Goal: Information Seeking & Learning: Learn about a topic

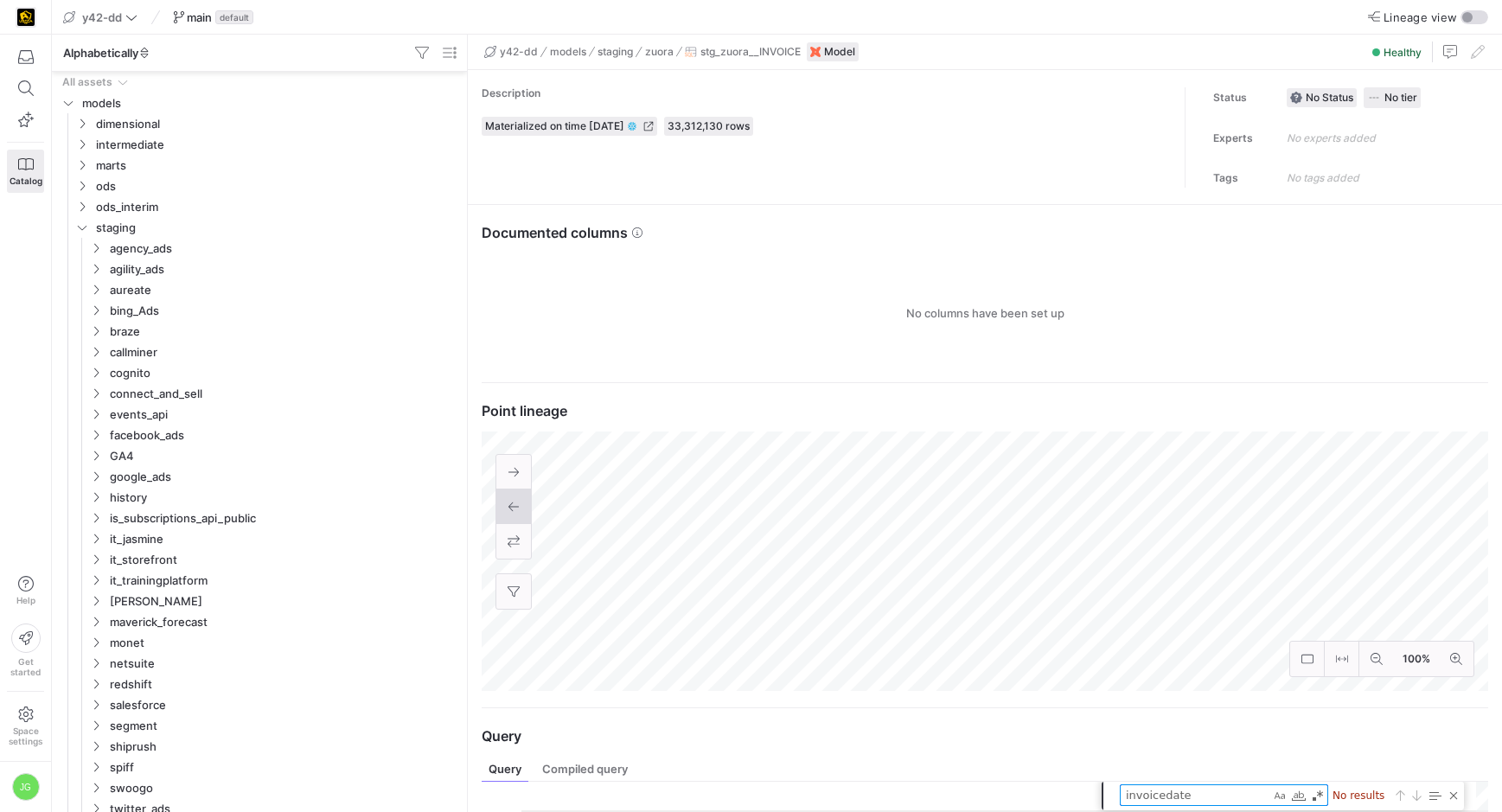
scroll to position [155, 0]
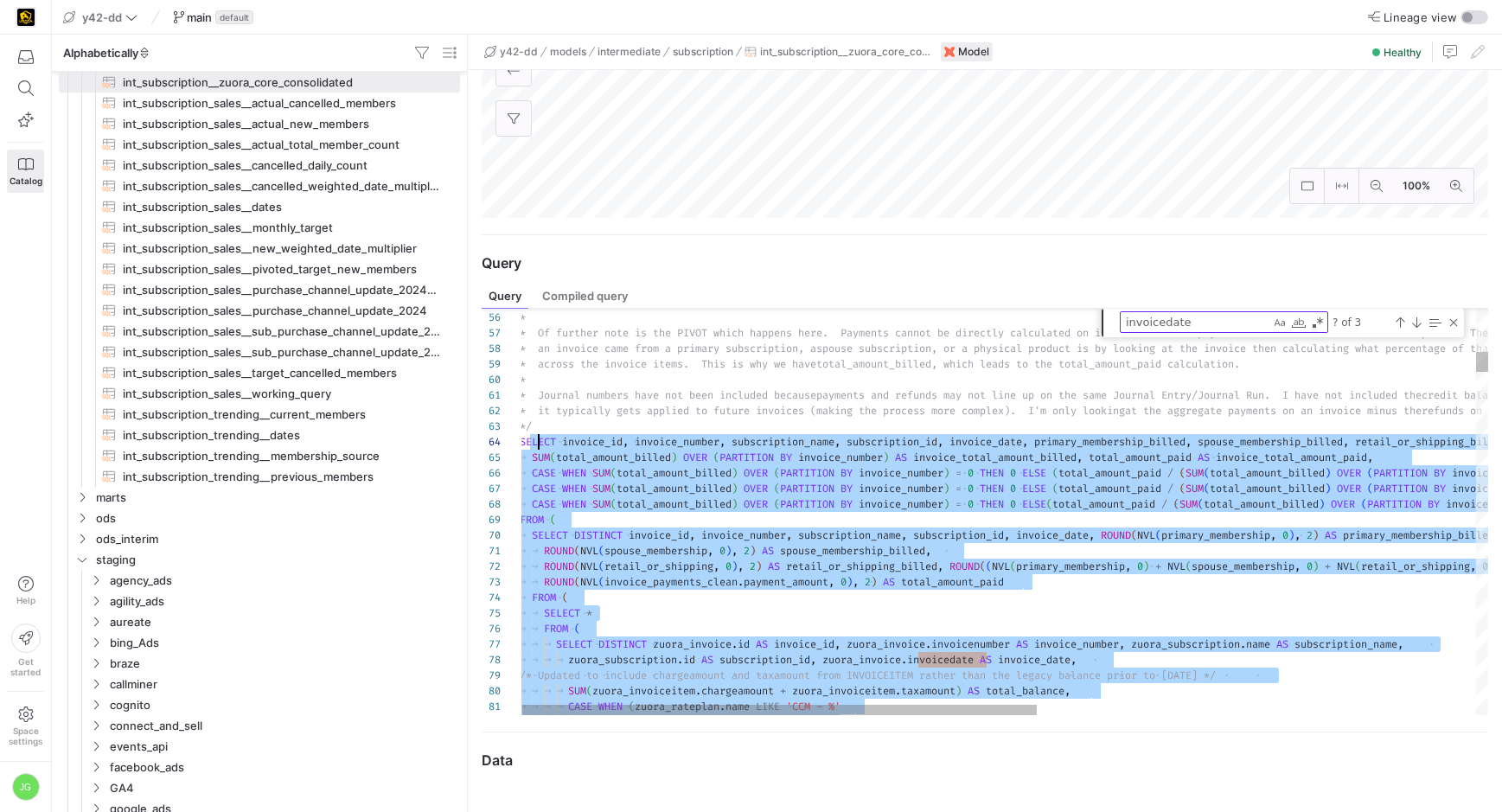
scroll to position [47, 0]
drag, startPoint x: 650, startPoint y: 599, endPoint x: 515, endPoint y: 438, distance: 210.1
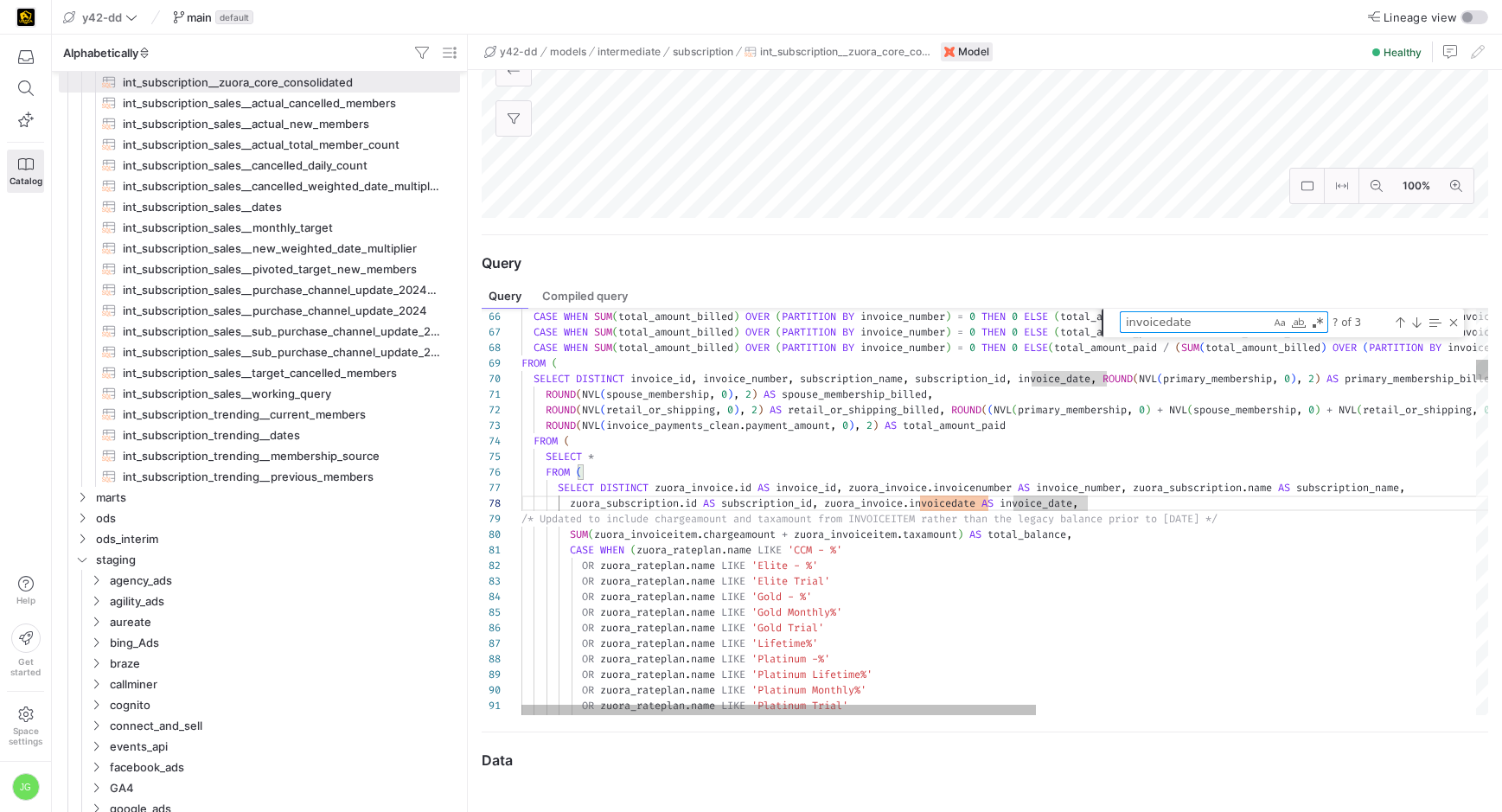
drag, startPoint x: 1209, startPoint y: 317, endPoint x: 990, endPoint y: 307, distance: 219.2
click at [990, 307] on mat-tab-group "Query Compiled query 66 67 68 69 70 71 72 73 74 75 76 77 78 79 80 81 82 83 84 8…" at bounding box center [985, 499] width 1007 height 432
type textarea "2) AS retail_or_shipping_billed, ROUND((NVL(primary_membership, 0) + NVL(spouse…"
type textarea "p"
type textarea ") + NVL(retail_or_shipping, 0)), 2) AS total_amount_billed, ROUND(NVL(invoice_p…"
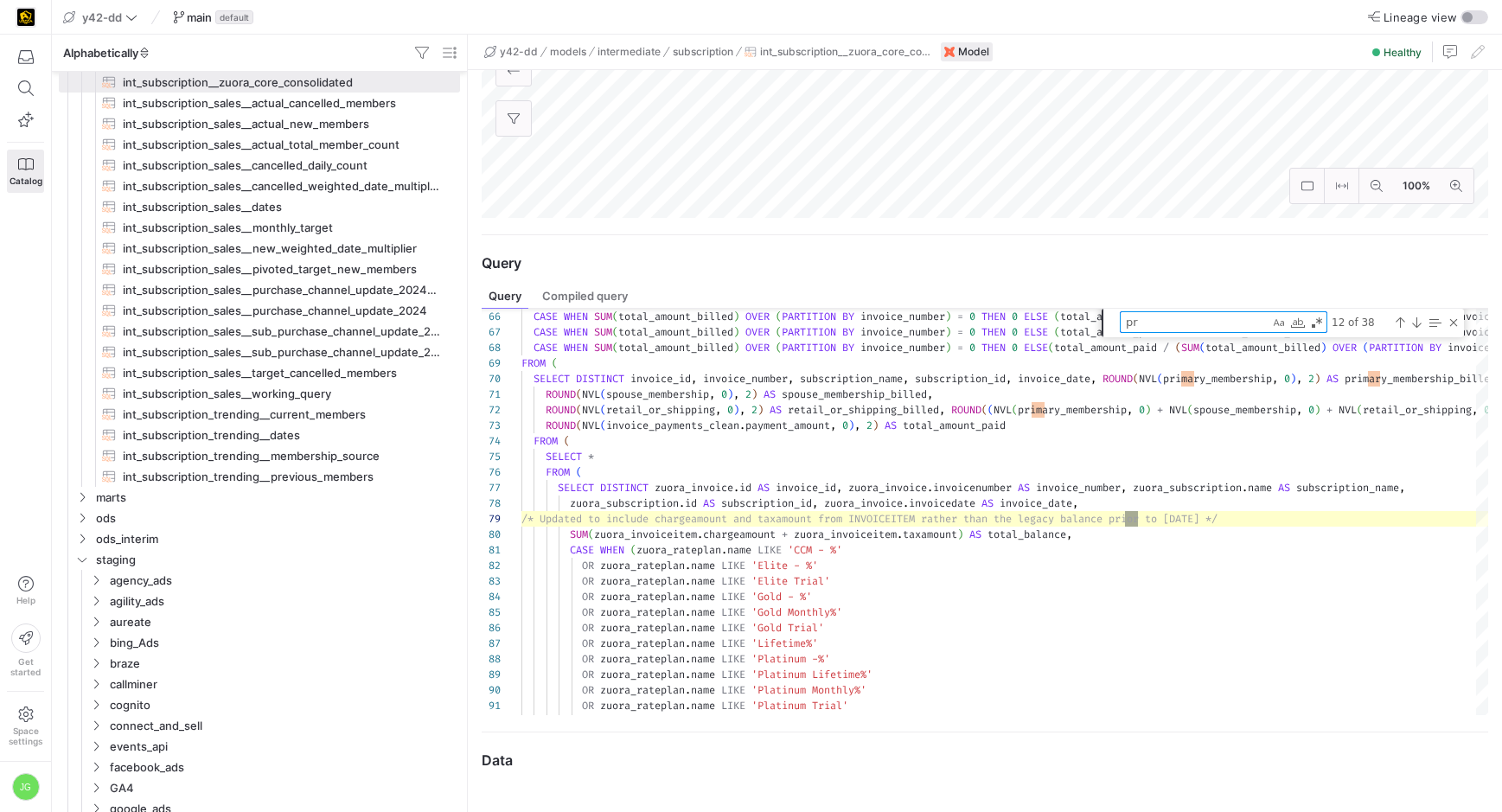
type textarea "pri"
type textarea "E 'Silver 15.0 Loyalty -%' OR [URL][DOMAIN_NAME] LIKE 'Gold 15.0 Loyalty -%' OR…"
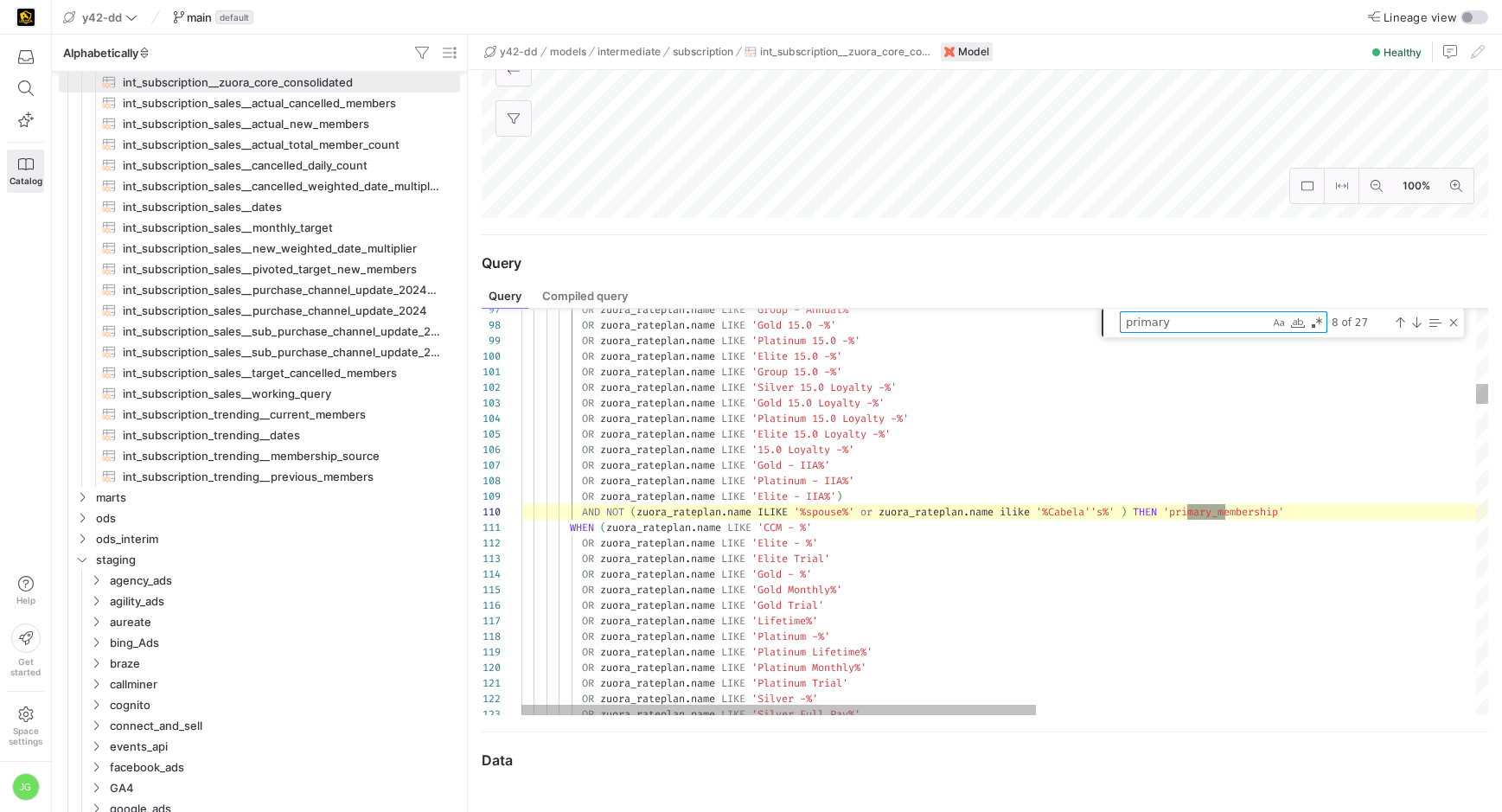
scroll to position [140, 710]
type textarea "primary_membership"
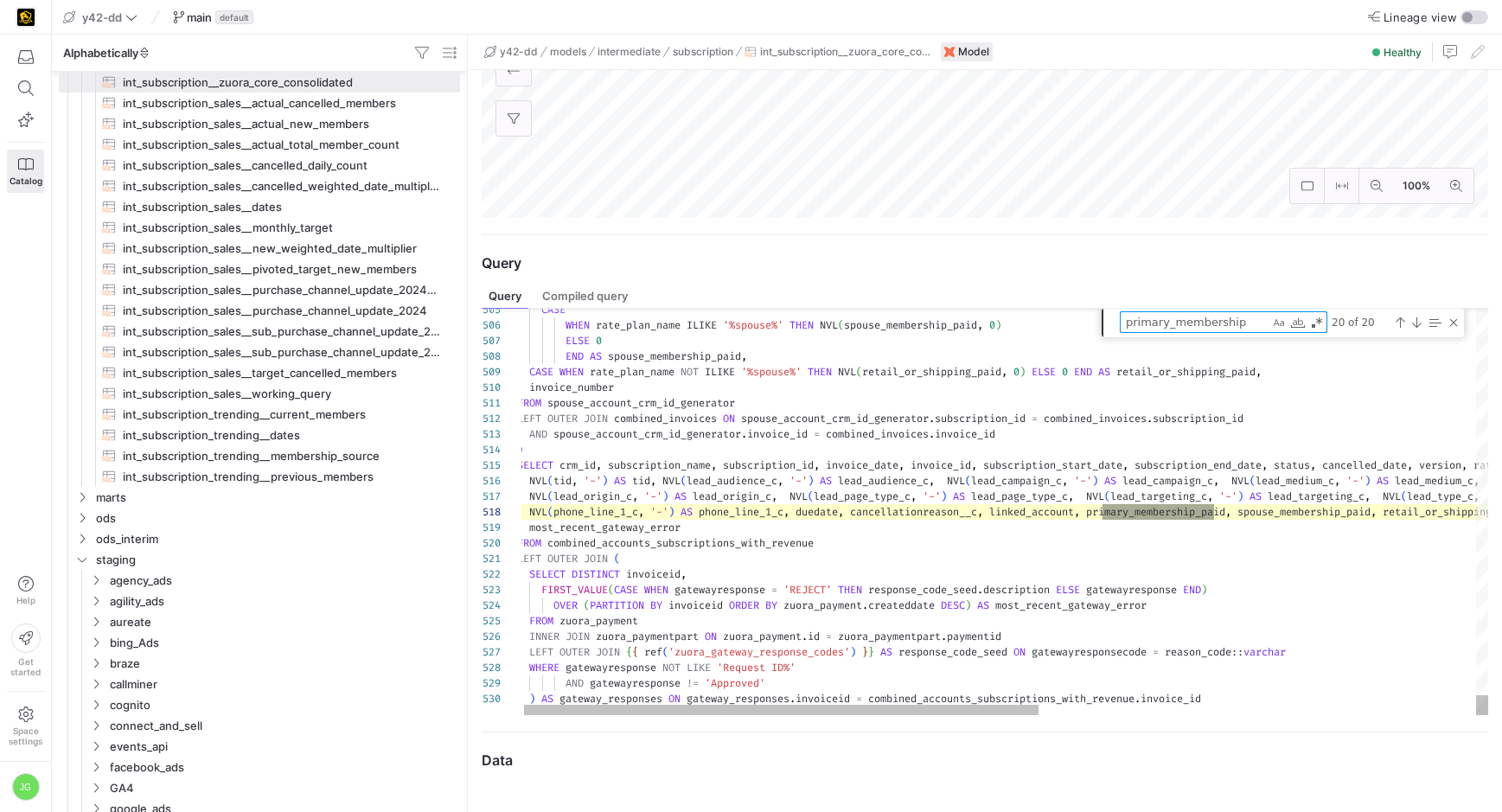
type textarea "refunds may not line up on the same Journal Entry/Journal Run. I have not inclu…"
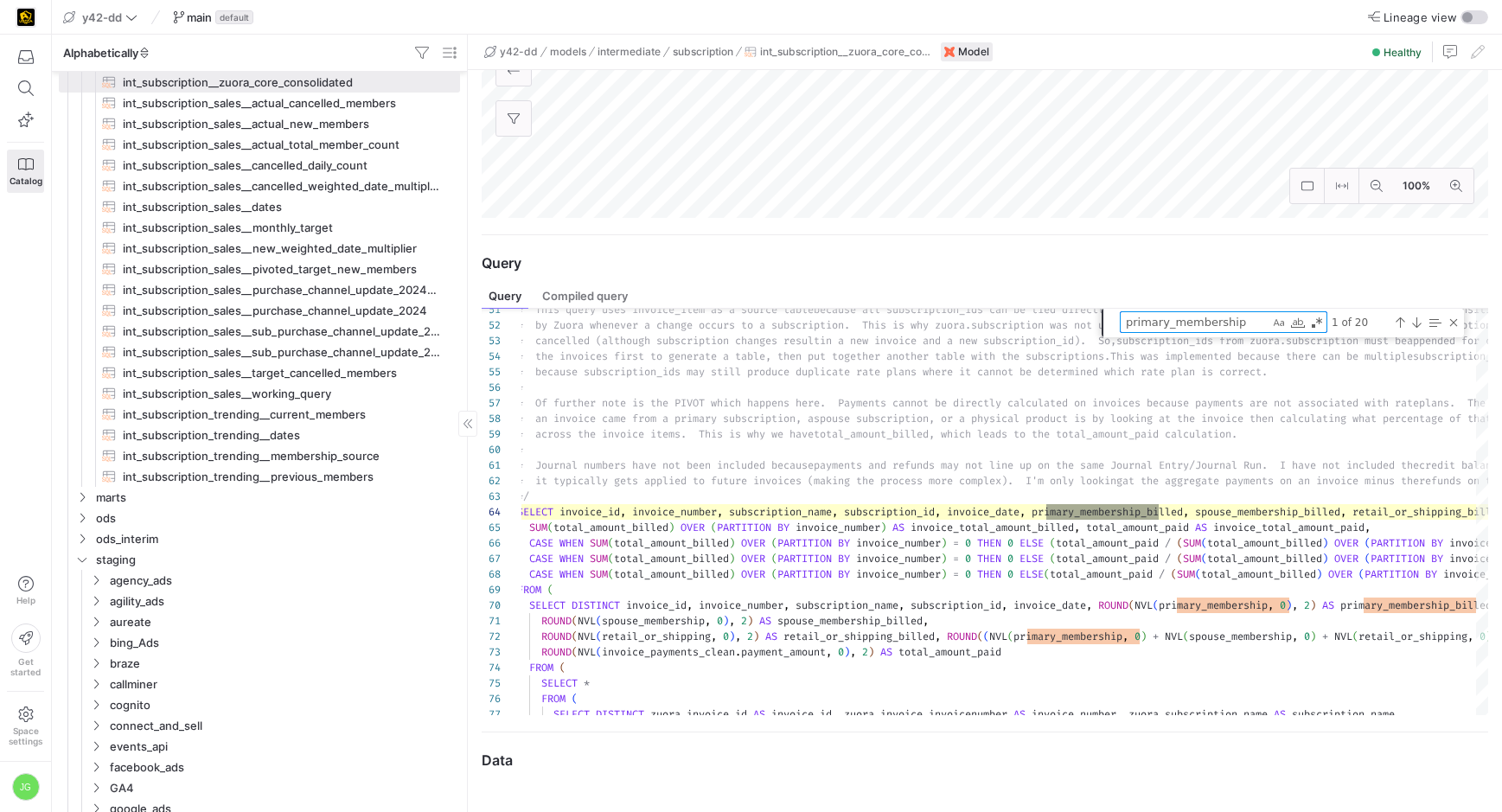
type textarea "primary_membership"
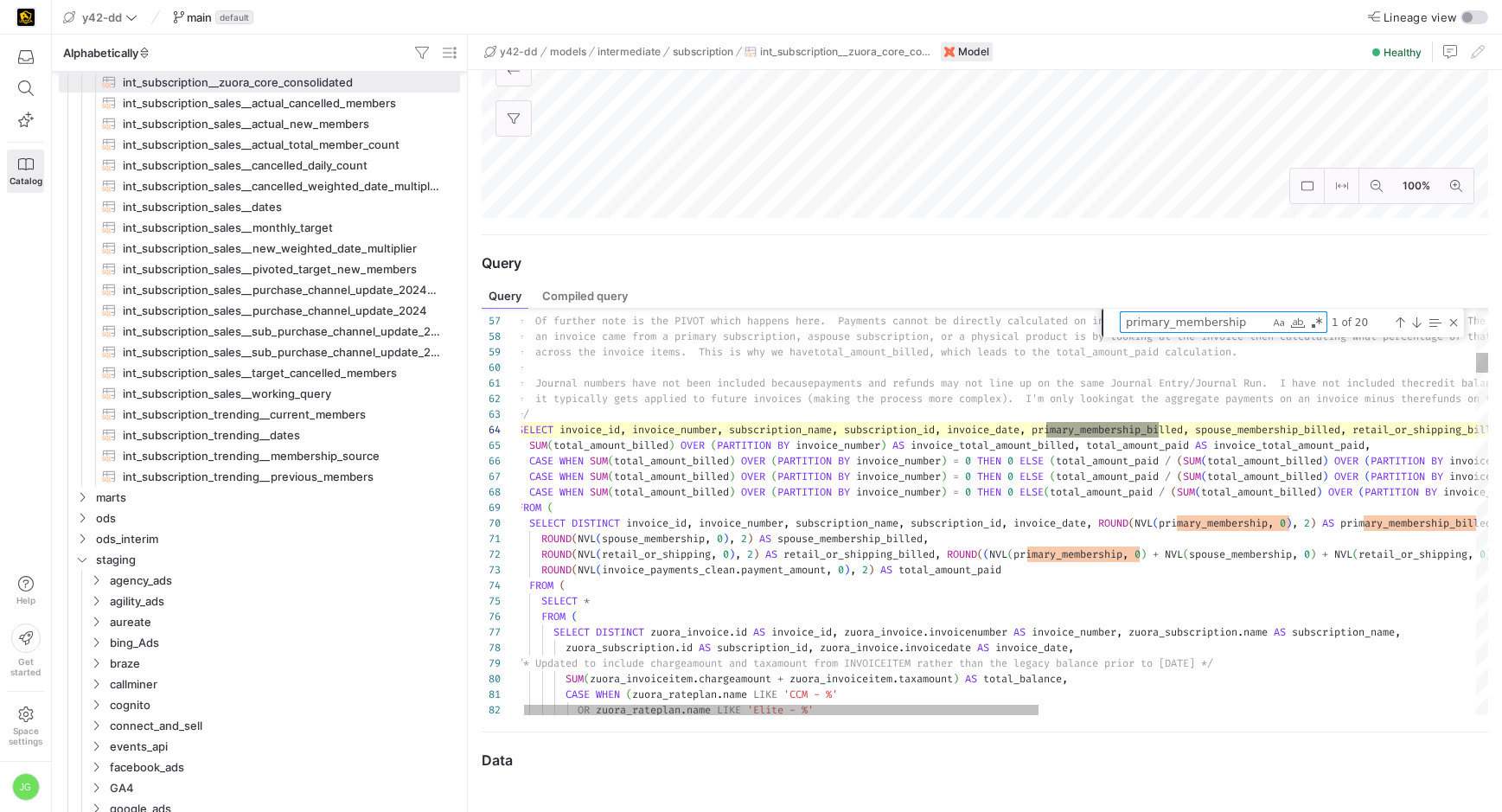
type textarea "-- File Name: int_subscription__single_row_consolidated.sql -- Created By: [PER…"
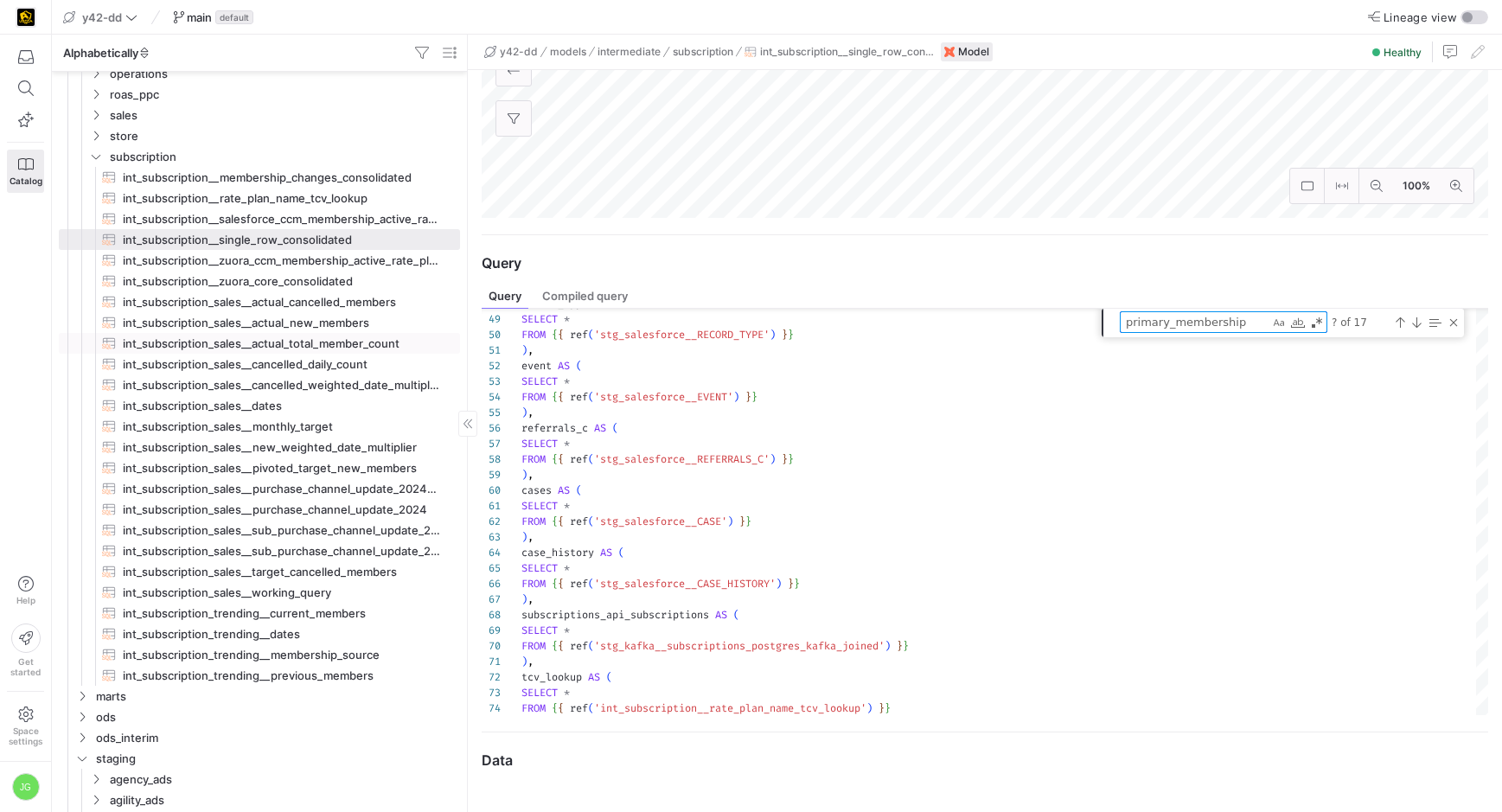
scroll to position [194, 0]
